Goal: Find specific page/section: Find specific page/section

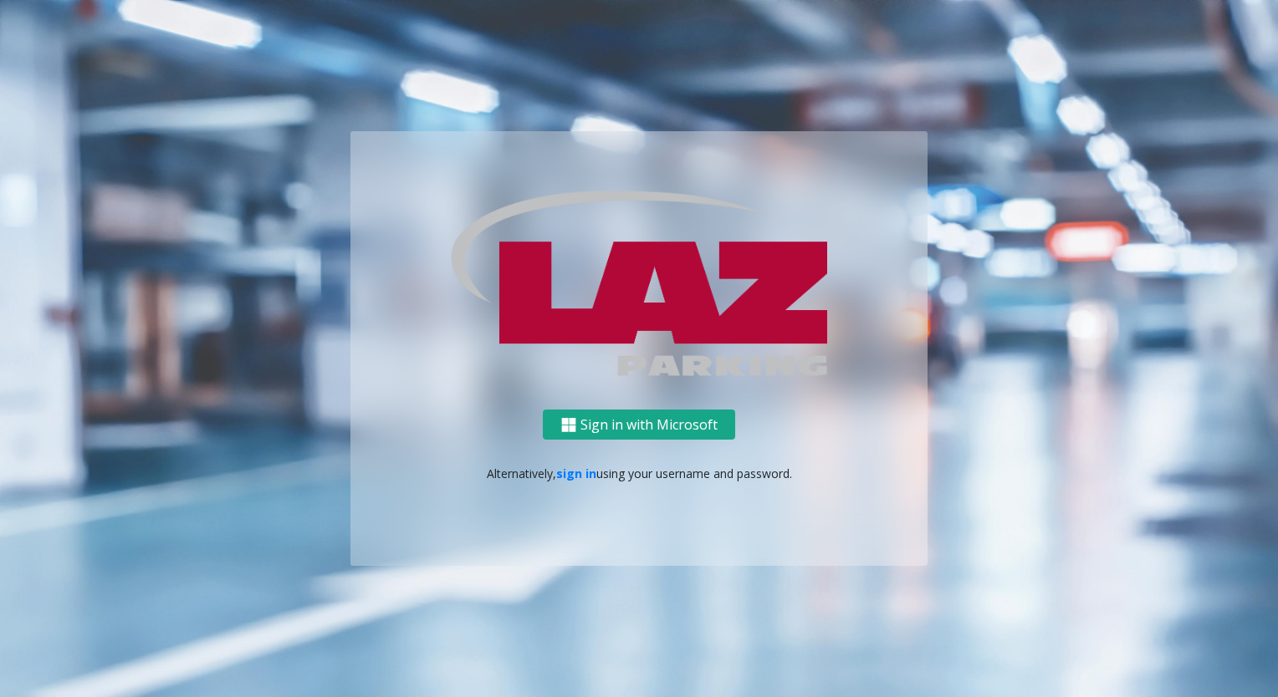
click at [652, 418] on button "Sign in with Microsoft" at bounding box center [639, 425] width 192 height 31
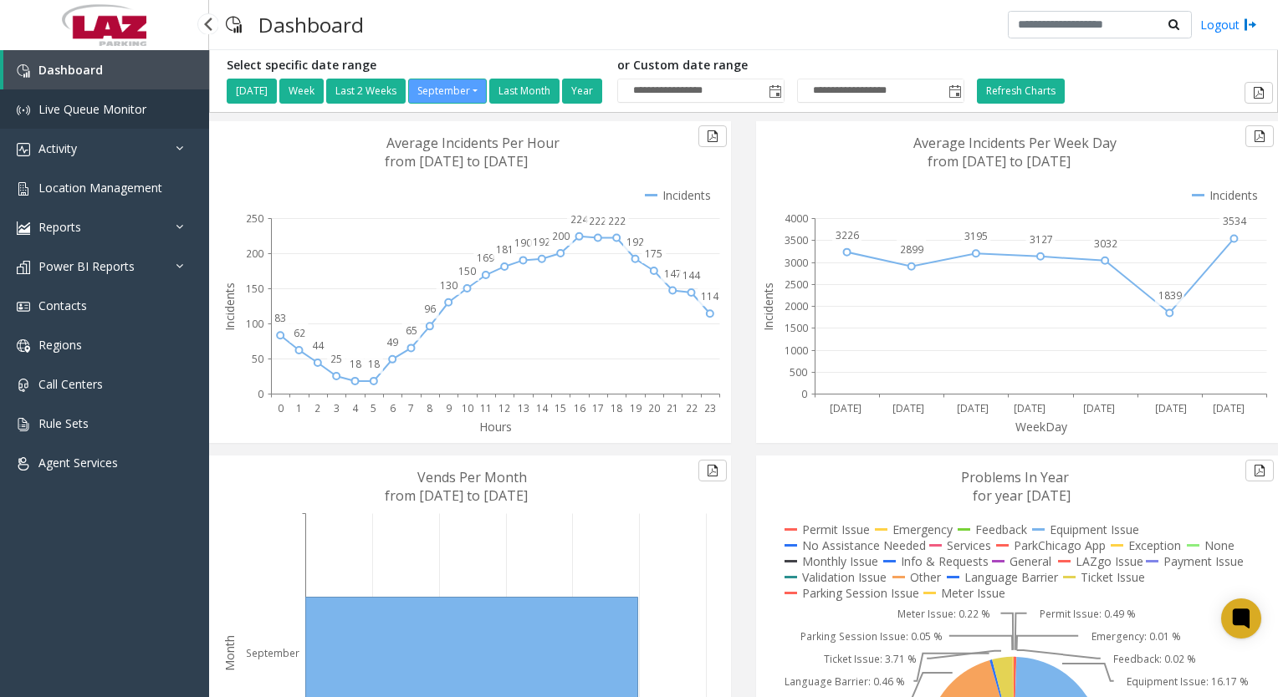
click at [123, 111] on span "Live Queue Monitor" at bounding box center [92, 109] width 108 height 16
